Goal: Navigation & Orientation: Find specific page/section

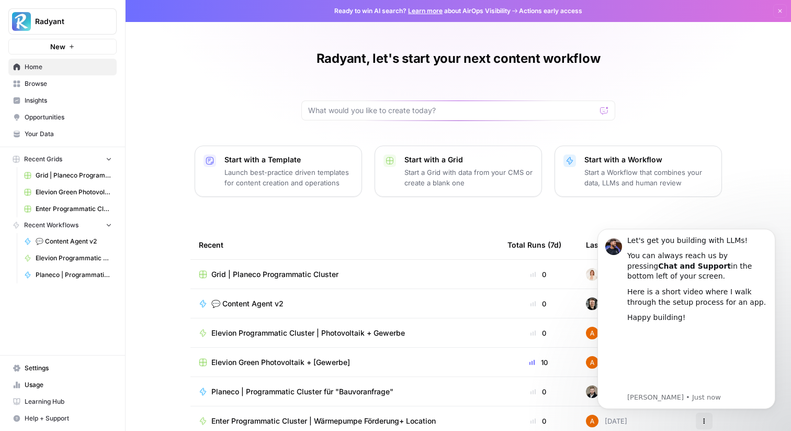
click at [52, 131] on span "Your Data" at bounding box center [68, 133] width 87 height 9
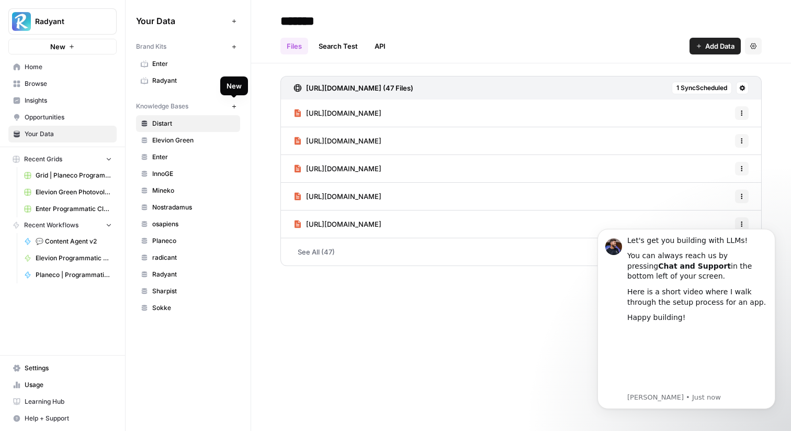
click at [238, 105] on button "New" at bounding box center [234, 106] width 13 height 13
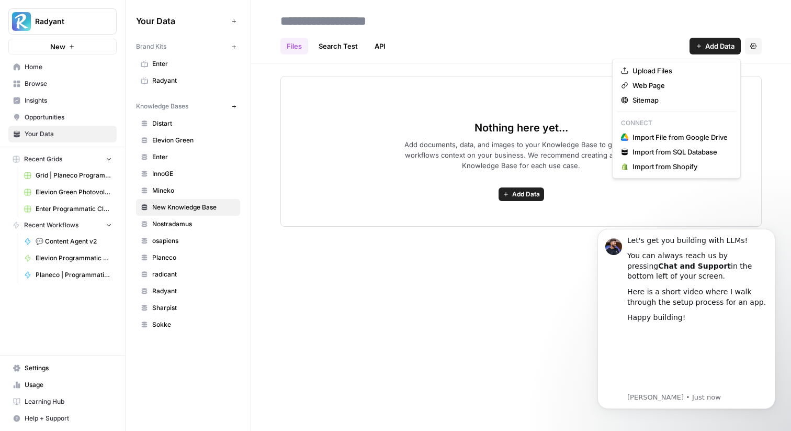
click at [711, 50] on span "Add Data" at bounding box center [720, 46] width 29 height 10
click at [271, 272] on div "Files Search Test API Add Data Settings Nothing here yet... Add documents, data…" at bounding box center [521, 215] width 540 height 431
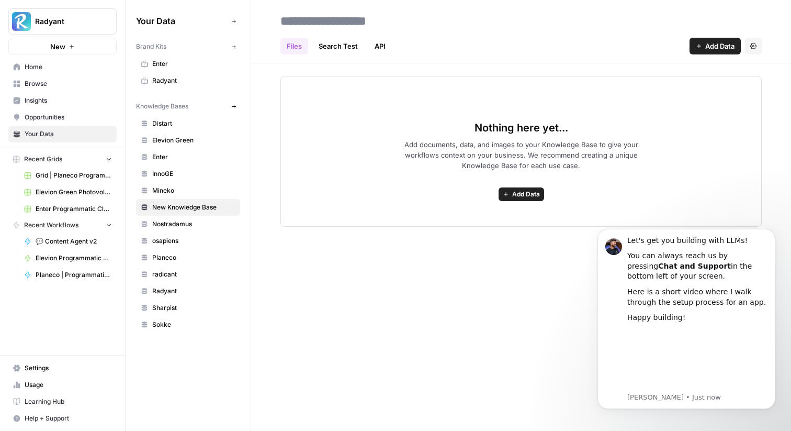
click at [68, 113] on span "Opportunities" at bounding box center [68, 117] width 87 height 9
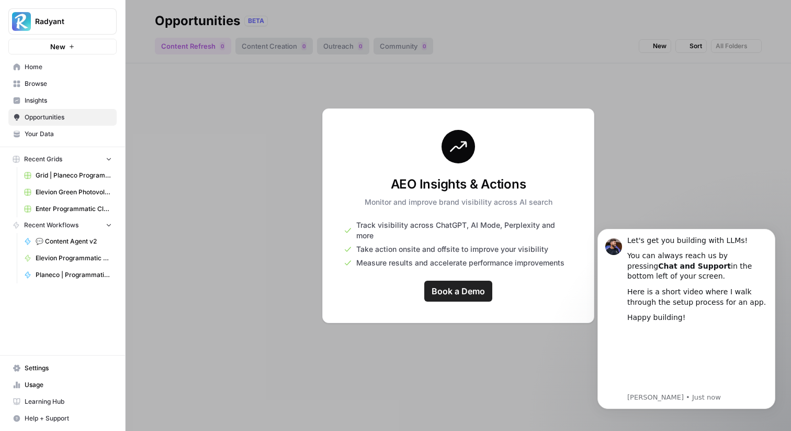
click at [56, 133] on span "Your Data" at bounding box center [68, 133] width 87 height 9
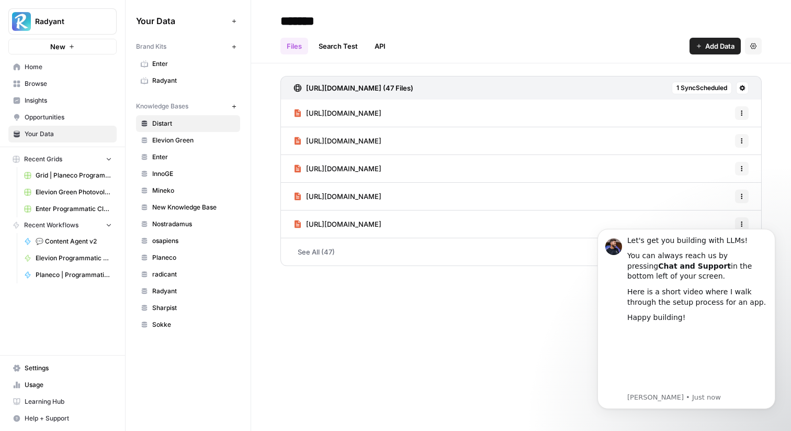
click at [206, 211] on span "New Knowledge Base" at bounding box center [193, 207] width 83 height 9
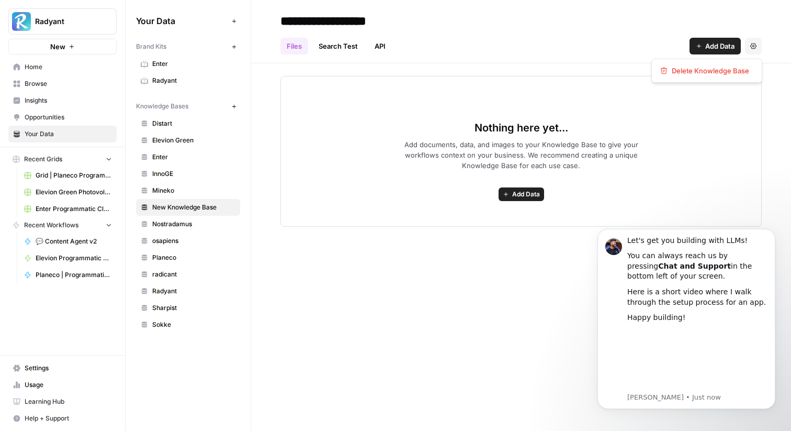
click at [750, 50] on button "Settings" at bounding box center [753, 46] width 17 height 17
click at [718, 64] on button "Delete Knowledge Base" at bounding box center [707, 70] width 102 height 15
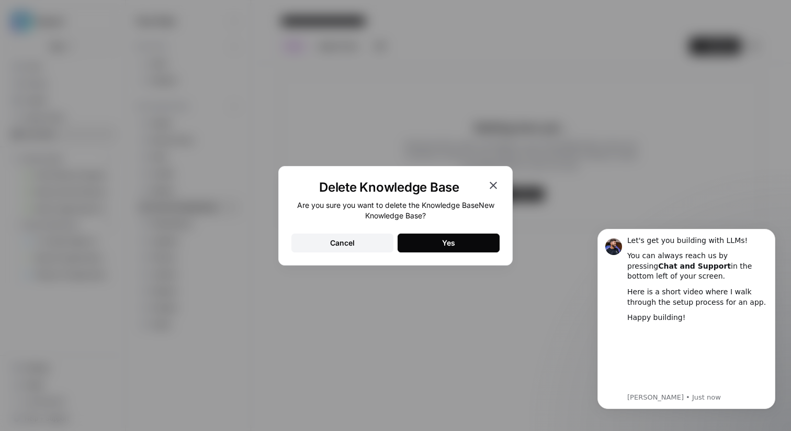
click at [439, 236] on button "Yes" at bounding box center [449, 242] width 102 height 19
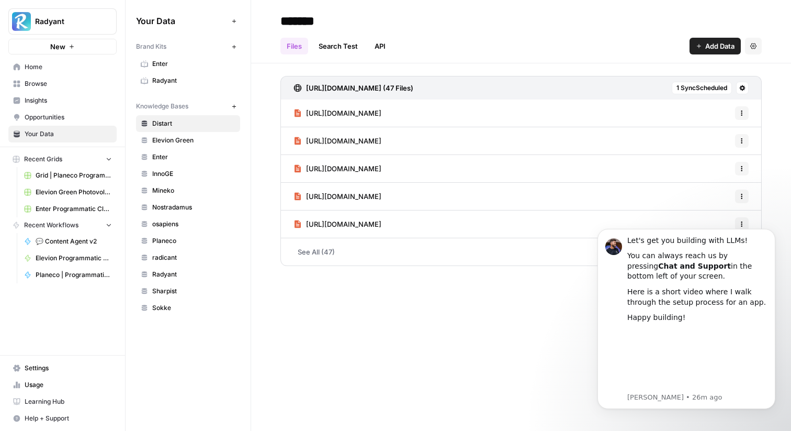
click at [174, 142] on span "Elevion Green" at bounding box center [193, 140] width 83 height 9
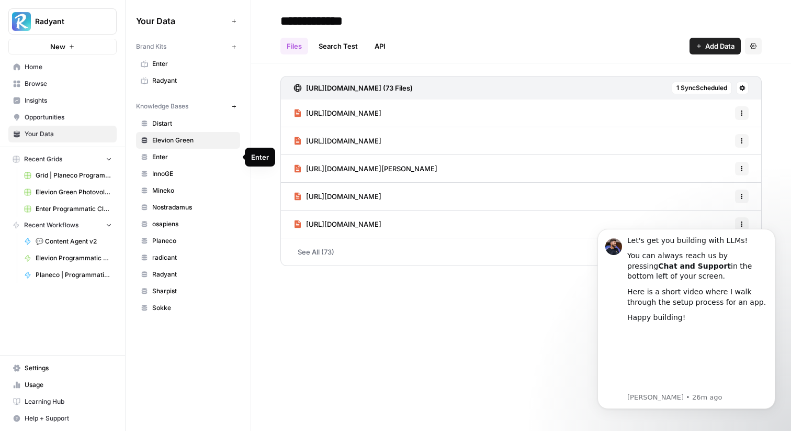
click at [171, 154] on span "Enter" at bounding box center [193, 156] width 83 height 9
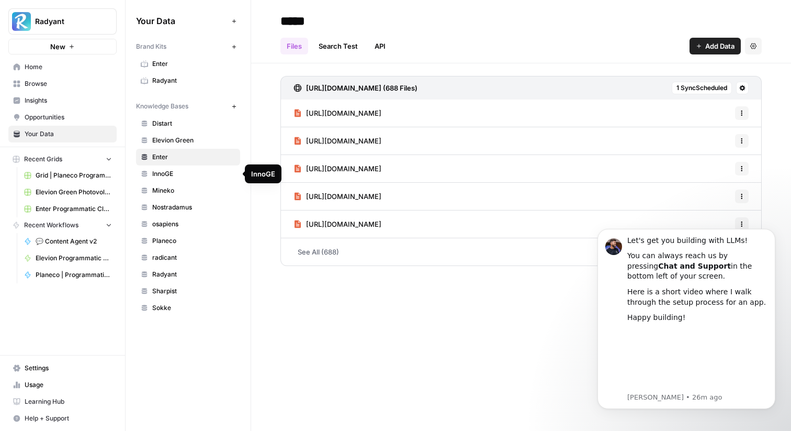
click at [169, 170] on span "InnoGE" at bounding box center [193, 173] width 83 height 9
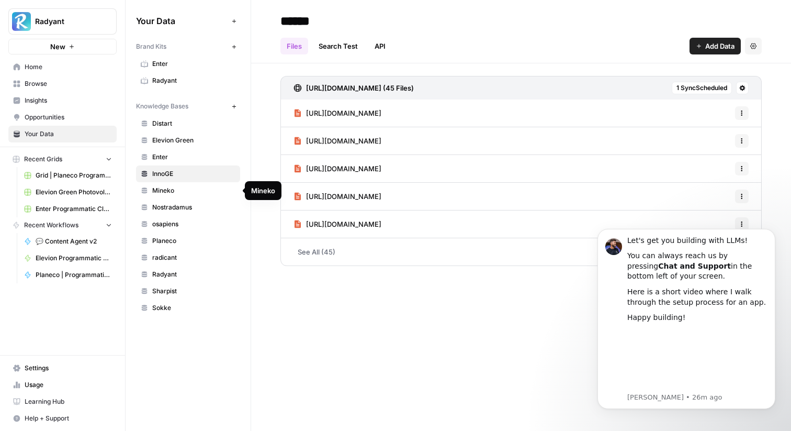
click at [172, 192] on span "Mineko" at bounding box center [193, 190] width 83 height 9
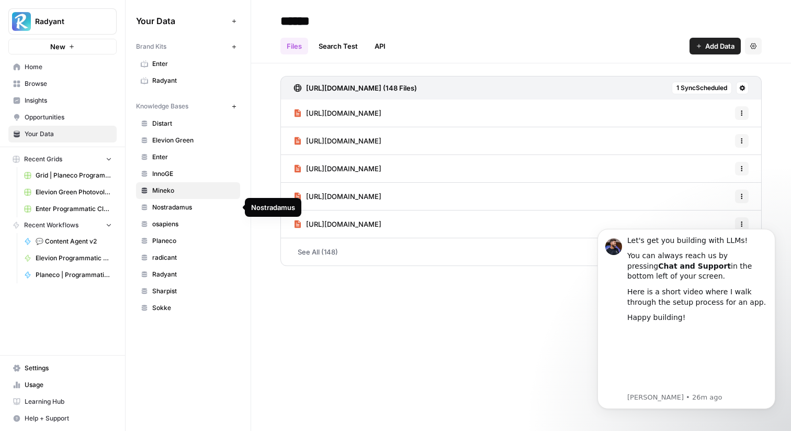
click at [171, 207] on span "Nostradamus" at bounding box center [193, 207] width 83 height 9
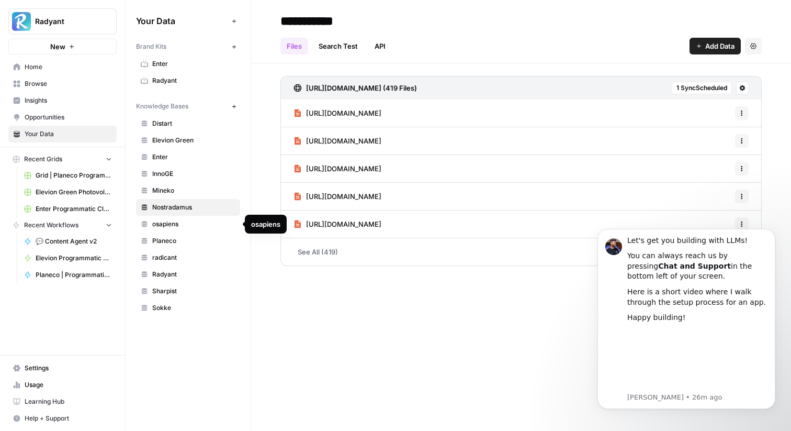
click at [169, 224] on span "osapiens" at bounding box center [193, 223] width 83 height 9
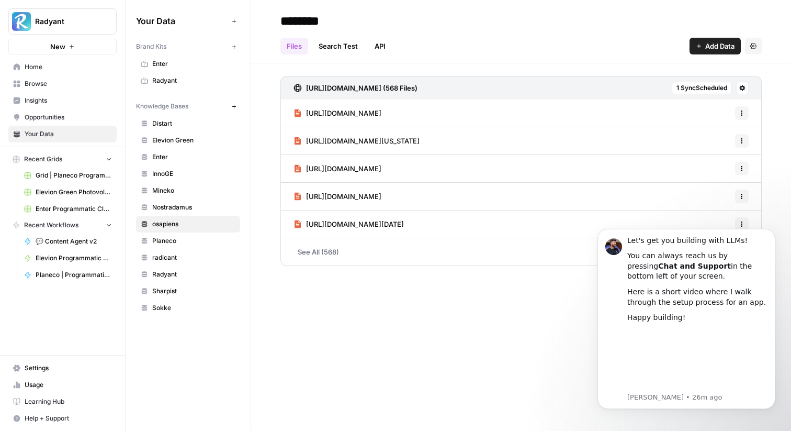
click at [173, 241] on span "Planeco" at bounding box center [193, 240] width 83 height 9
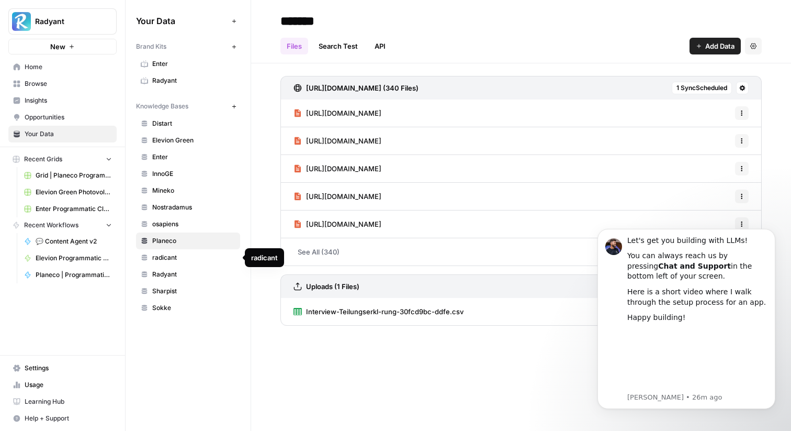
click at [171, 253] on span "radicant" at bounding box center [193, 257] width 83 height 9
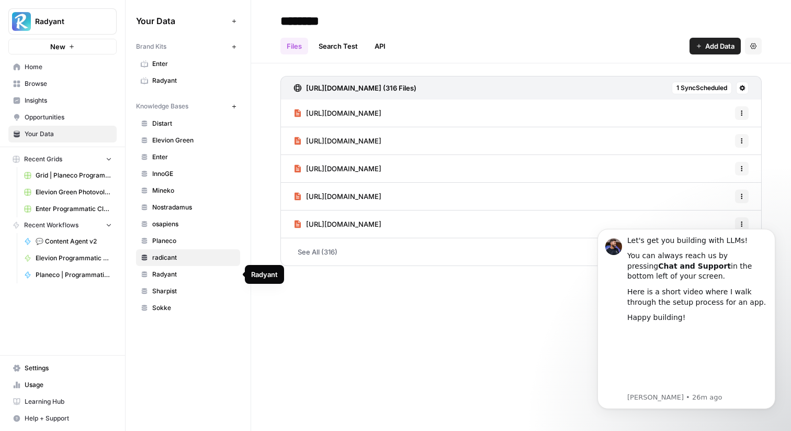
click at [170, 272] on span "Radyant" at bounding box center [193, 274] width 83 height 9
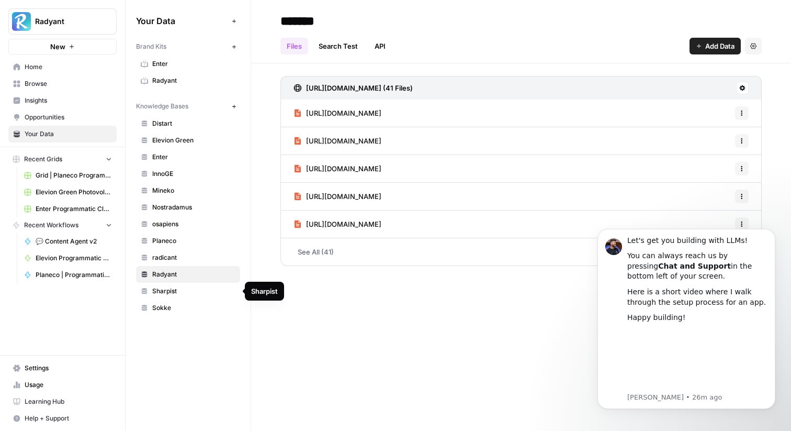
click at [170, 288] on span "Sharpist" at bounding box center [193, 290] width 83 height 9
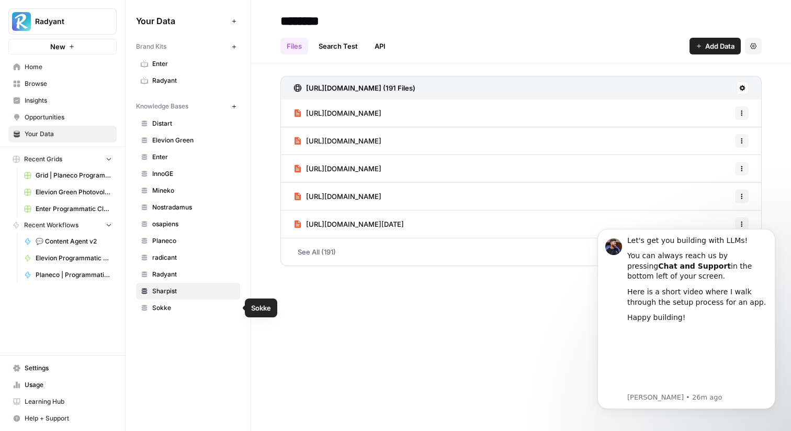
click at [174, 310] on span "Sokke" at bounding box center [193, 307] width 83 height 9
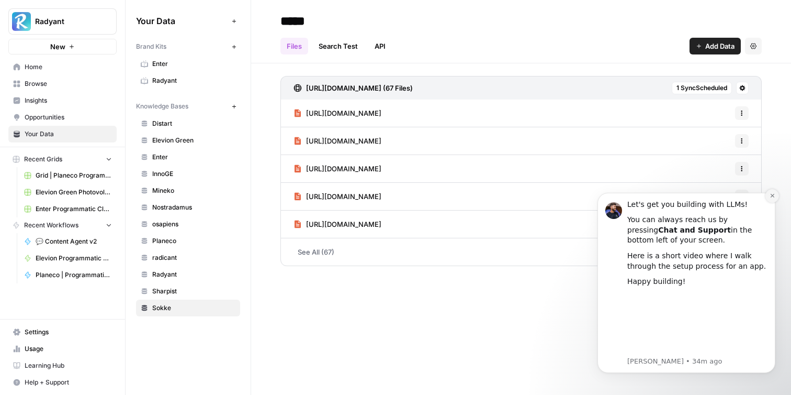
click at [770, 197] on icon "Dismiss notification" at bounding box center [773, 196] width 6 height 6
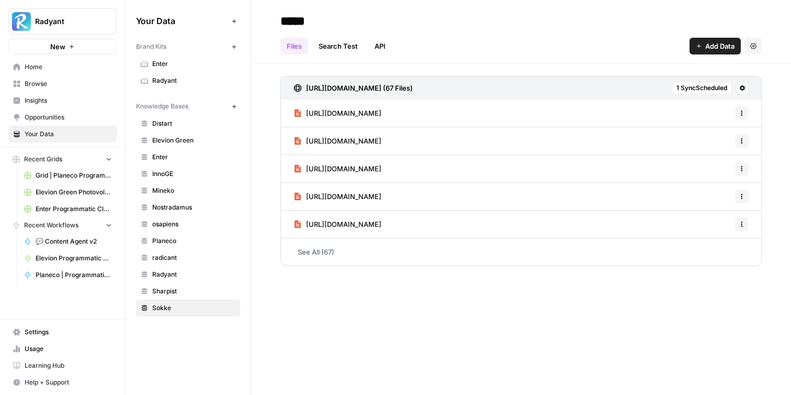
click at [49, 66] on span "Home" at bounding box center [68, 66] width 87 height 9
